Goal: Find specific page/section: Find specific page/section

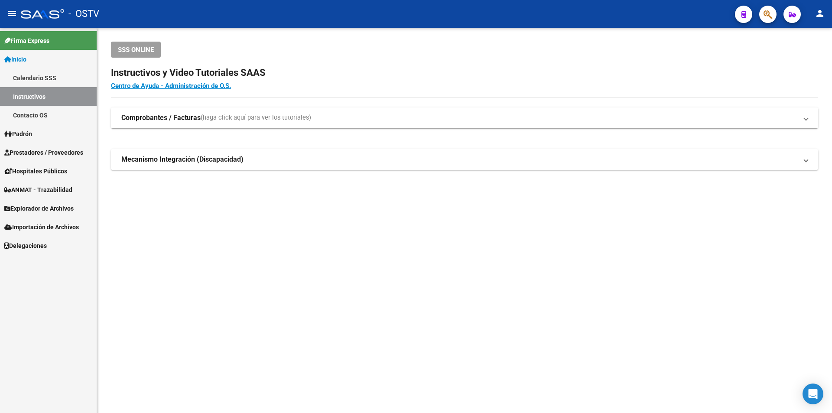
click at [44, 154] on span "Prestadores / Proveedores" at bounding box center [43, 153] width 79 height 10
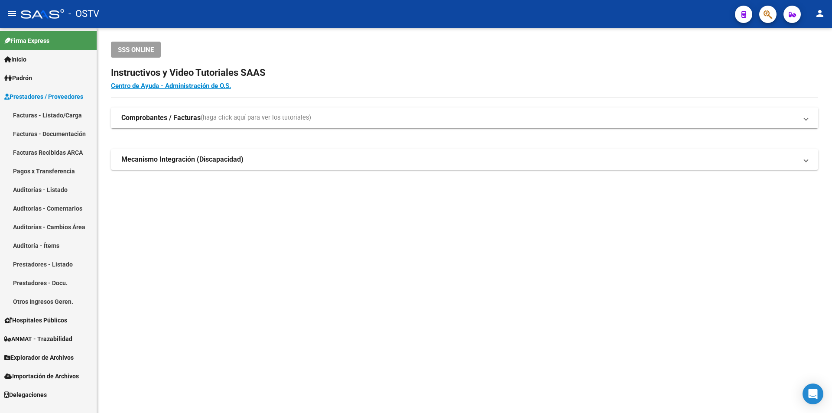
click at [54, 114] on link "Facturas - Listado/Carga" at bounding box center [48, 115] width 97 height 19
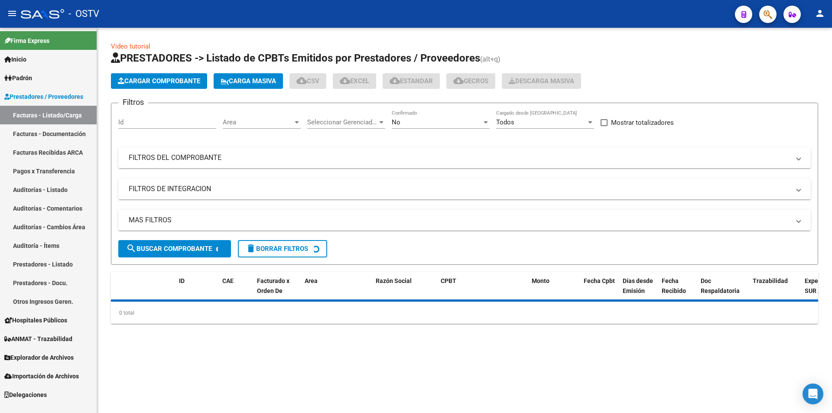
click at [44, 167] on link "Pagos x Transferencia" at bounding box center [48, 171] width 97 height 19
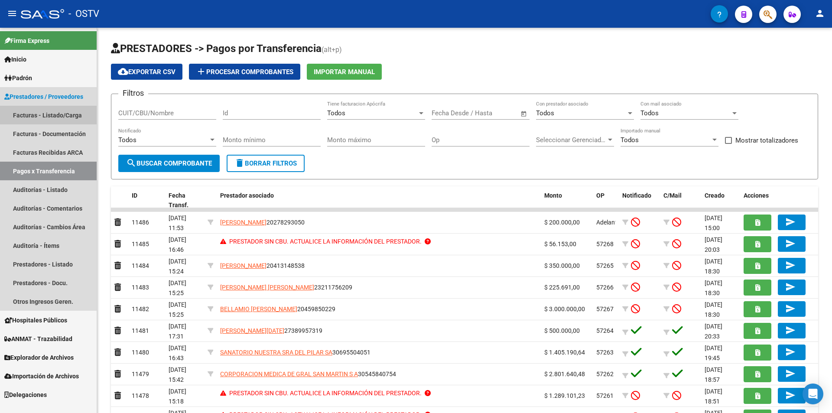
click at [47, 110] on link "Facturas - Listado/Carga" at bounding box center [48, 115] width 97 height 19
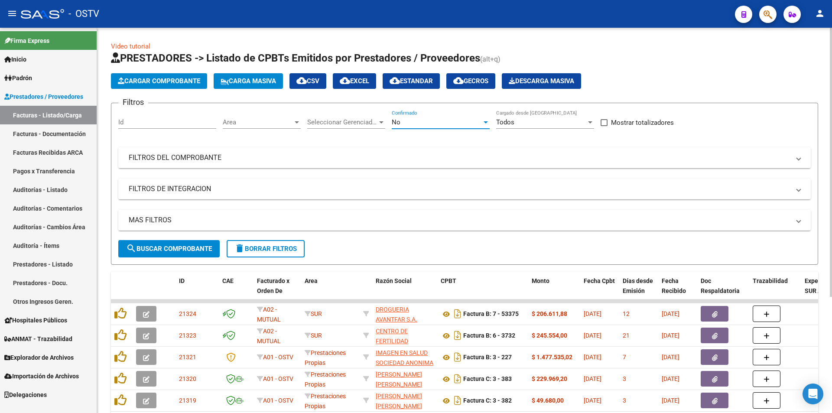
click at [425, 120] on div "No" at bounding box center [437, 122] width 90 height 8
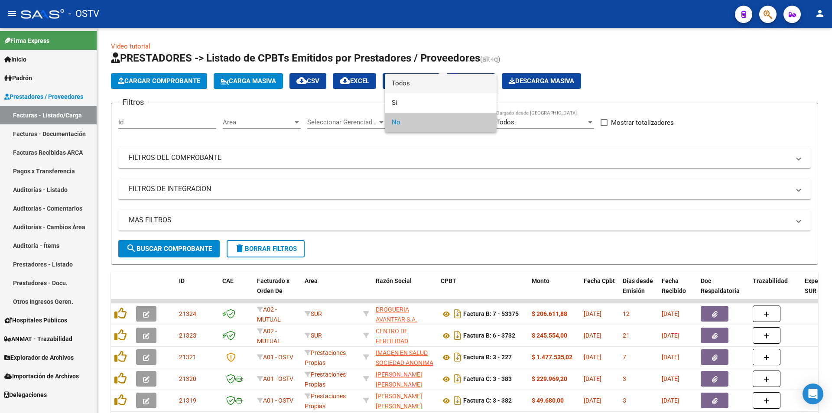
click at [415, 79] on span "Todos" at bounding box center [441, 83] width 98 height 19
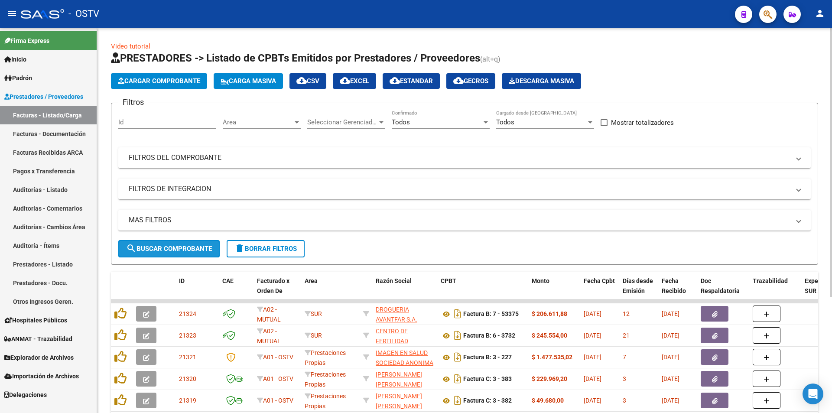
drag, startPoint x: 158, startPoint y: 248, endPoint x: 251, endPoint y: 259, distance: 93.8
click at [158, 248] on span "search Buscar Comprobante" at bounding box center [169, 249] width 86 height 8
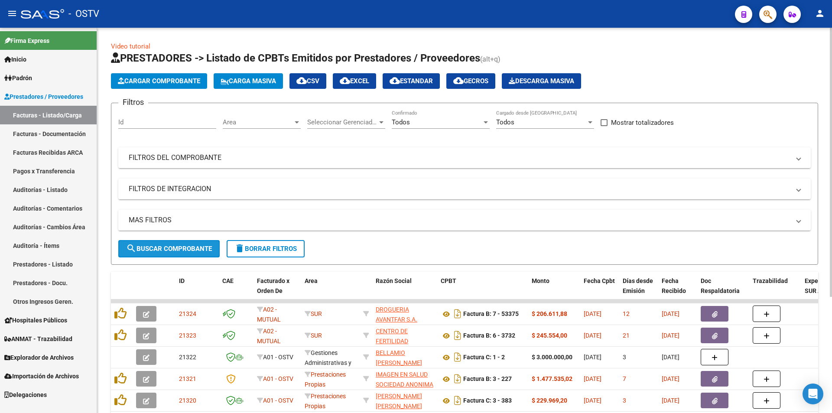
click at [171, 249] on span "search Buscar Comprobante" at bounding box center [169, 249] width 86 height 8
click at [189, 251] on span "search Buscar Comprobante" at bounding box center [169, 249] width 86 height 8
click at [172, 247] on span "search Buscar Comprobante" at bounding box center [169, 249] width 86 height 8
click at [155, 250] on span "search Buscar Comprobante" at bounding box center [169, 249] width 86 height 8
click at [176, 253] on button "search Buscar Comprobante" at bounding box center [168, 248] width 101 height 17
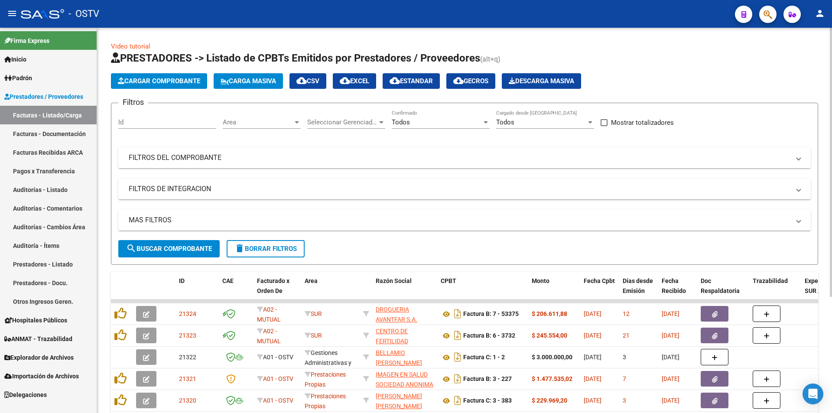
click at [179, 252] on span "search Buscar Comprobante" at bounding box center [169, 249] width 86 height 8
click at [172, 243] on button "search Buscar Comprobante" at bounding box center [168, 248] width 101 height 17
click at [166, 249] on span "search Buscar Comprobante" at bounding box center [169, 249] width 86 height 8
click at [178, 253] on button "search Buscar Comprobante" at bounding box center [168, 248] width 101 height 17
click at [171, 246] on span "search Buscar Comprobante" at bounding box center [169, 249] width 86 height 8
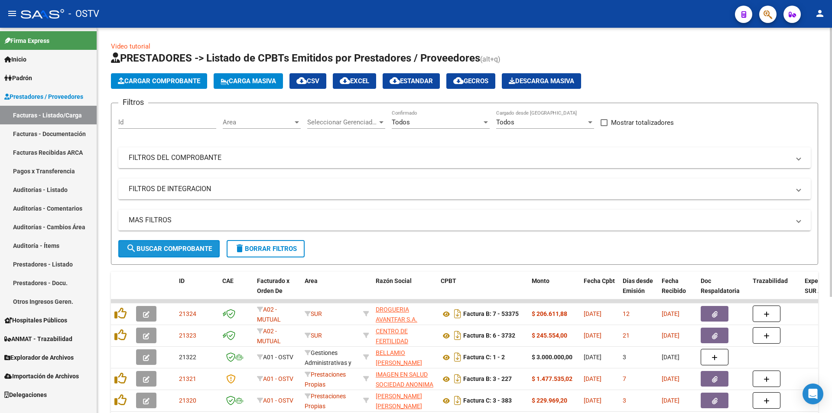
click at [168, 246] on button "search Buscar Comprobante" at bounding box center [168, 248] width 101 height 17
click at [180, 246] on span "search Buscar Comprobante" at bounding box center [169, 249] width 86 height 8
click at [174, 250] on span "search Buscar Comprobante" at bounding box center [169, 249] width 86 height 8
click at [180, 247] on span "search Buscar Comprobante" at bounding box center [169, 249] width 86 height 8
click at [173, 243] on button "search Buscar Comprobante" at bounding box center [168, 248] width 101 height 17
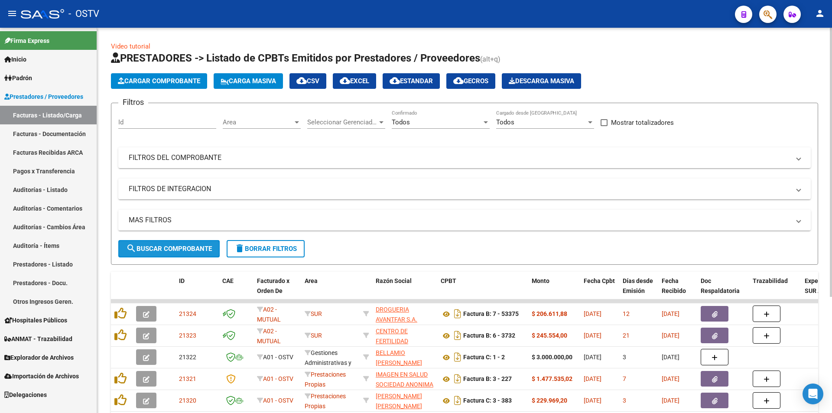
click at [171, 254] on button "search Buscar Comprobante" at bounding box center [168, 248] width 101 height 17
click at [176, 246] on span "search Buscar Comprobante" at bounding box center [169, 249] width 86 height 8
click at [185, 253] on button "search Buscar Comprobante" at bounding box center [168, 248] width 101 height 17
click at [174, 243] on button "search Buscar Comprobante" at bounding box center [168, 248] width 101 height 17
click at [169, 246] on span "search Buscar Comprobante" at bounding box center [169, 249] width 86 height 8
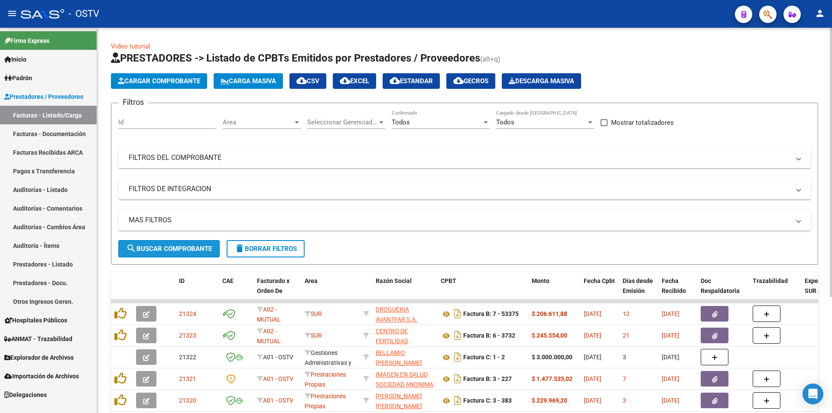
click at [163, 249] on span "search Buscar Comprobante" at bounding box center [169, 249] width 86 height 8
click at [172, 243] on button "search Buscar Comprobante" at bounding box center [168, 248] width 101 height 17
click at [165, 247] on span "search Buscar Comprobante" at bounding box center [169, 249] width 86 height 8
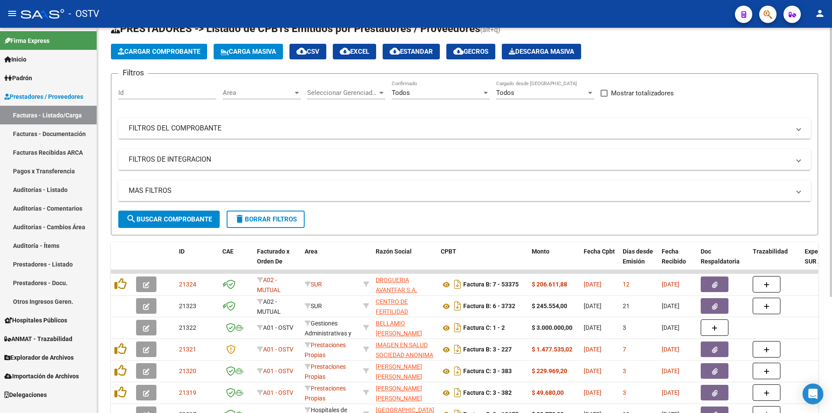
scroll to position [43, 0]
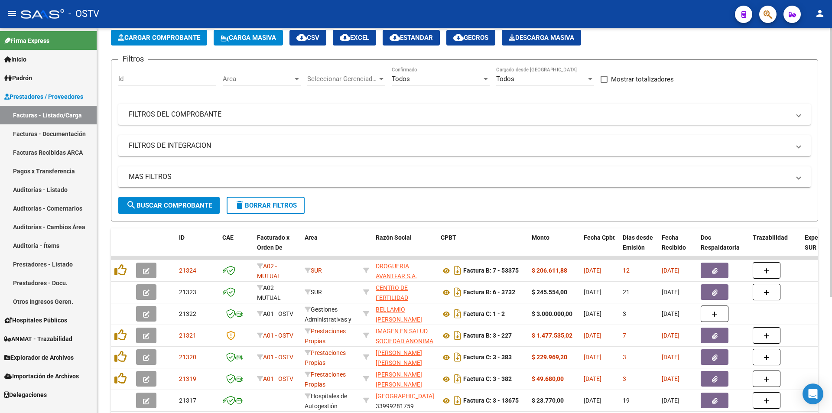
click at [165, 201] on span "search Buscar Comprobante" at bounding box center [169, 205] width 86 height 8
click at [168, 204] on span "search Buscar Comprobante" at bounding box center [169, 205] width 86 height 8
click at [167, 203] on span "search Buscar Comprobante" at bounding box center [169, 205] width 86 height 8
click at [158, 201] on button "search Buscar Comprobante" at bounding box center [168, 205] width 101 height 17
click at [170, 204] on span "search Buscar Comprobante" at bounding box center [169, 205] width 86 height 8
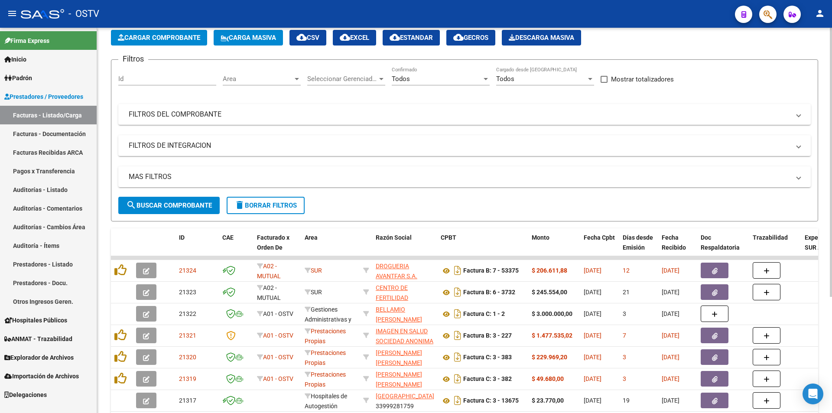
click at [169, 201] on span "search Buscar Comprobante" at bounding box center [169, 205] width 86 height 8
click at [165, 204] on span "search Buscar Comprobante" at bounding box center [169, 205] width 86 height 8
click at [228, 206] on button "delete Borrar Filtros" at bounding box center [266, 205] width 78 height 17
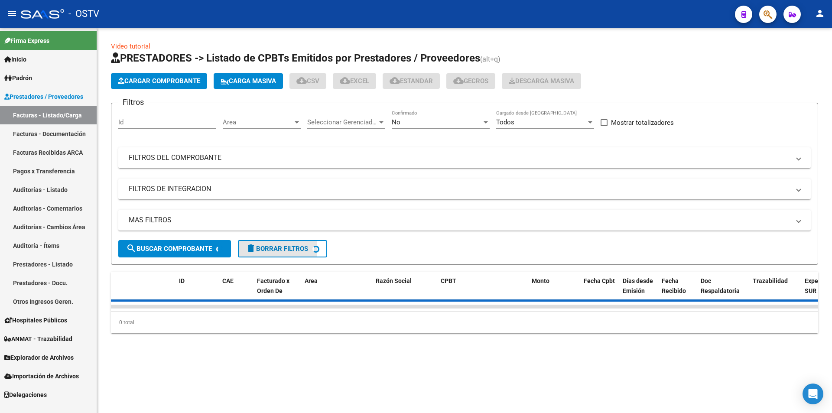
scroll to position [0, 0]
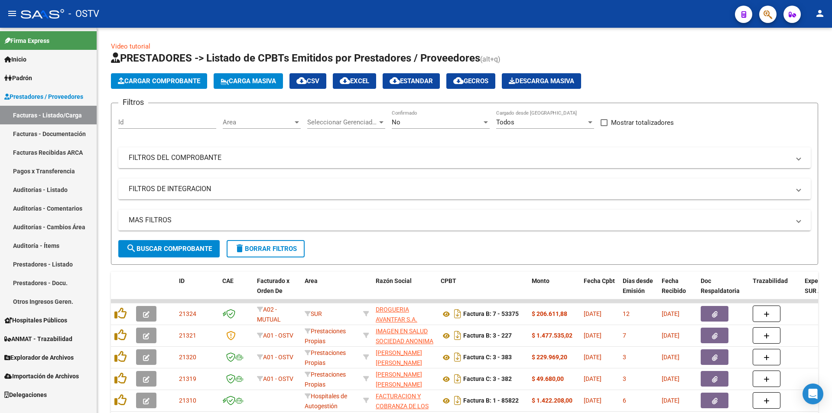
click at [40, 167] on link "Pagos x Transferencia" at bounding box center [48, 171] width 97 height 19
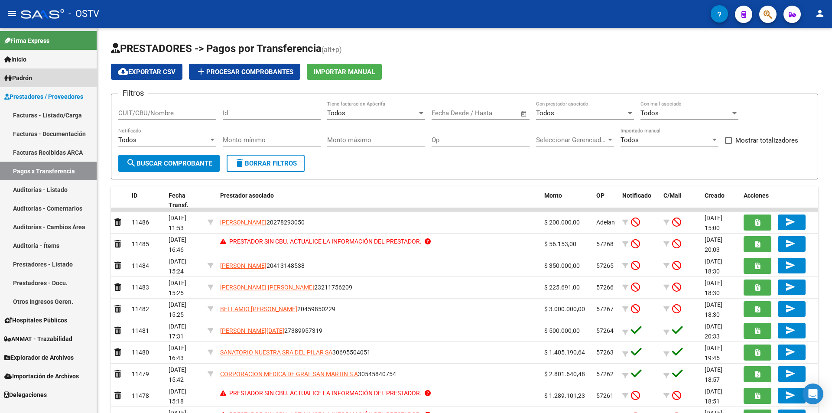
click at [36, 74] on link "Padrón" at bounding box center [48, 77] width 97 height 19
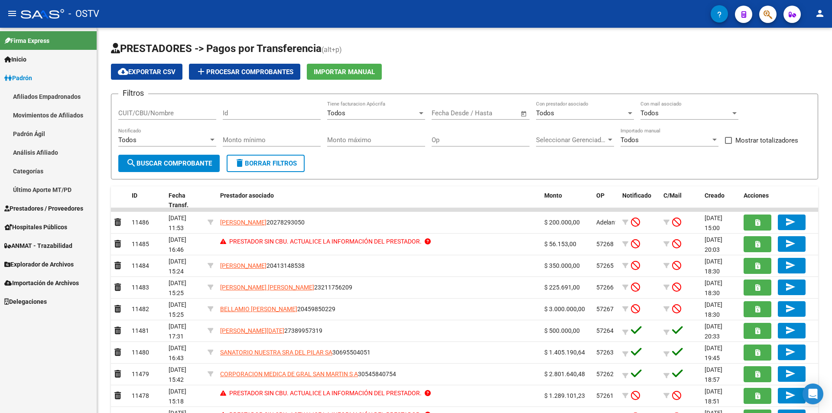
click at [38, 97] on link "Afiliados Empadronados" at bounding box center [48, 96] width 97 height 19
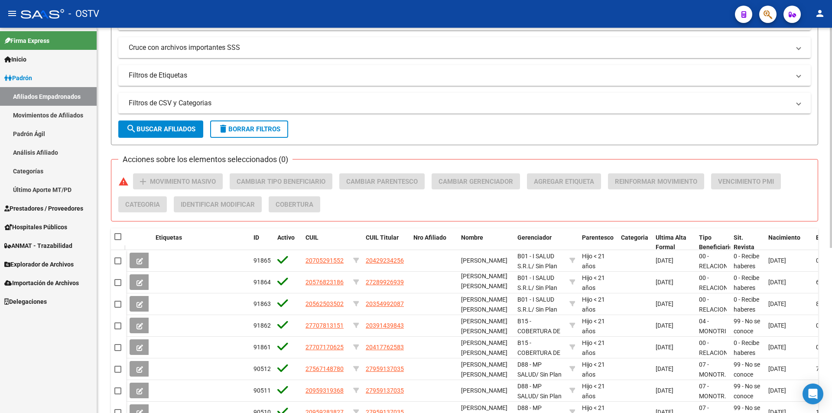
scroll to position [173, 0]
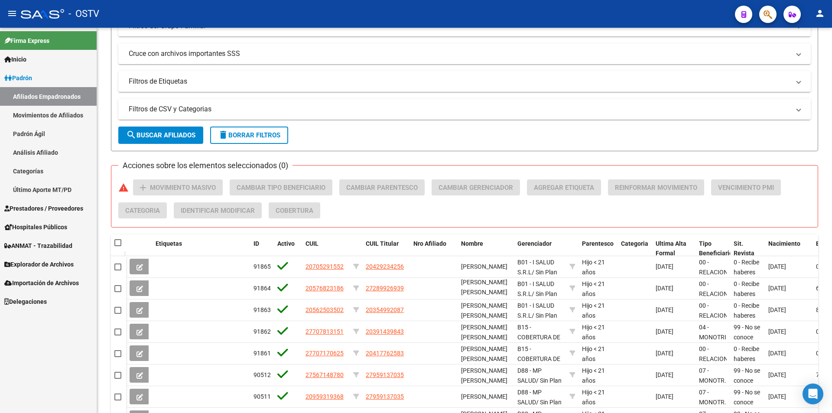
click at [52, 207] on span "Prestadores / Proveedores" at bounding box center [43, 209] width 79 height 10
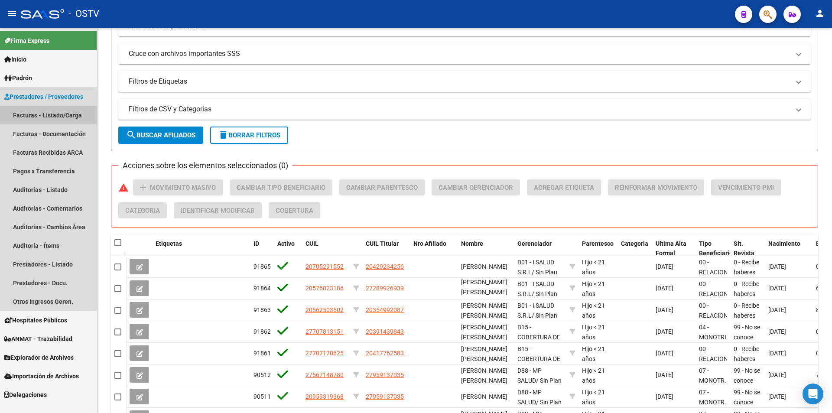
click at [54, 120] on link "Facturas - Listado/Carga" at bounding box center [48, 115] width 97 height 19
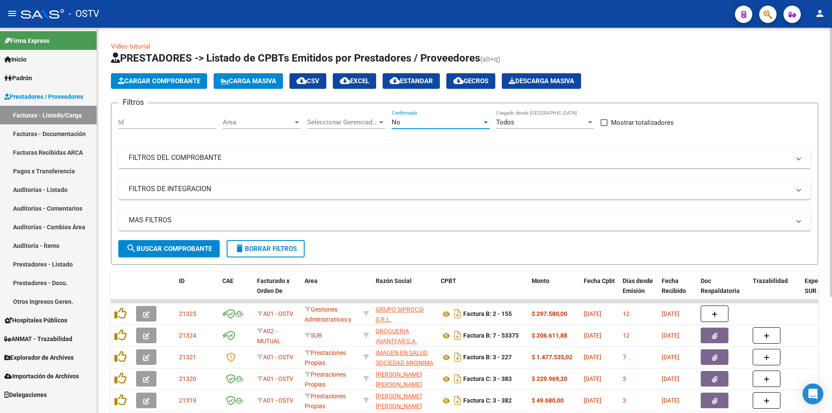
click at [436, 121] on div "No" at bounding box center [437, 122] width 90 height 8
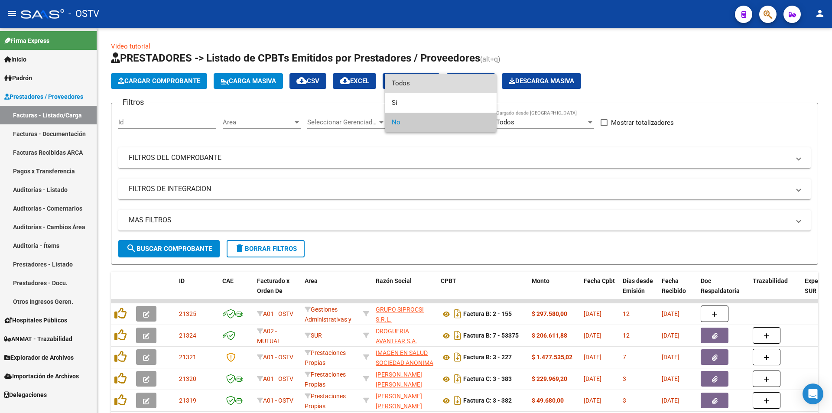
click at [432, 90] on span "Todos" at bounding box center [441, 83] width 98 height 19
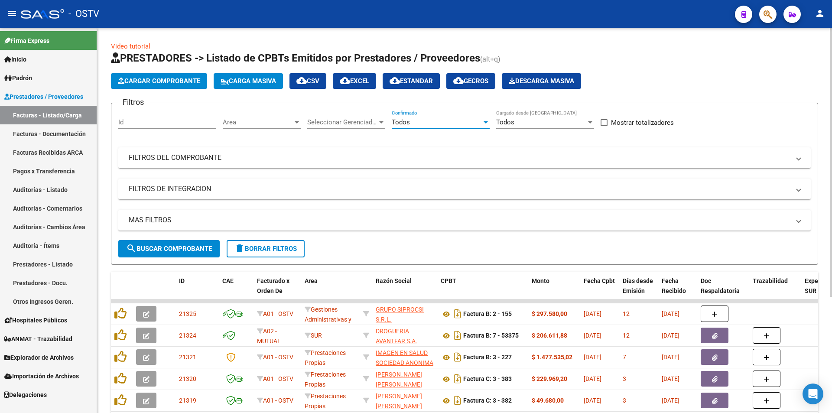
click at [170, 245] on span "search Buscar Comprobante" at bounding box center [169, 249] width 86 height 8
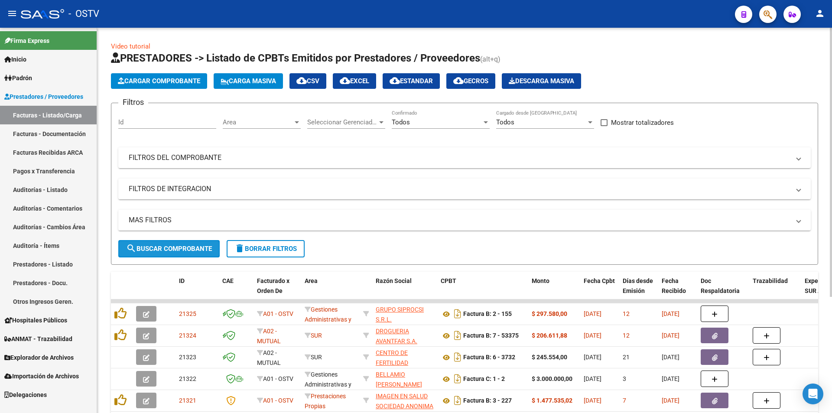
click at [172, 242] on button "search Buscar Comprobante" at bounding box center [168, 248] width 101 height 17
click at [167, 252] on span "search Buscar Comprobante" at bounding box center [169, 249] width 86 height 8
click at [177, 250] on span "search Buscar Comprobante" at bounding box center [169, 249] width 86 height 8
click at [166, 247] on span "search Buscar Comprobante" at bounding box center [169, 249] width 86 height 8
drag, startPoint x: 173, startPoint y: 247, endPoint x: 350, endPoint y: 3, distance: 301.8
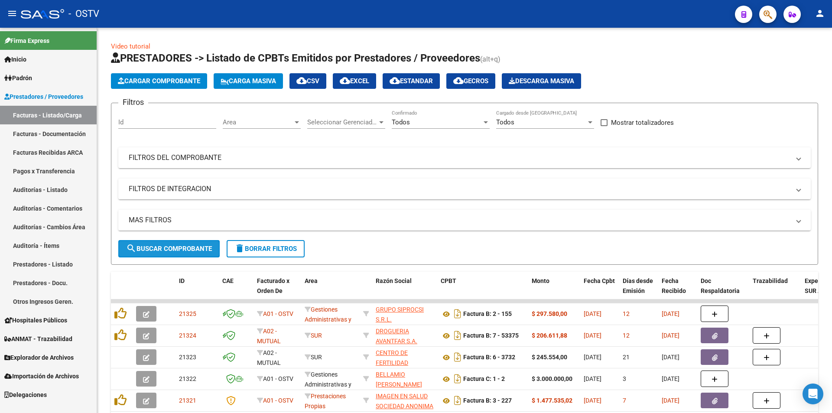
click at [173, 243] on button "search Buscar Comprobante" at bounding box center [168, 248] width 101 height 17
click at [170, 245] on span "search Buscar Comprobante" at bounding box center [169, 249] width 86 height 8
